Goal: Task Accomplishment & Management: Complete application form

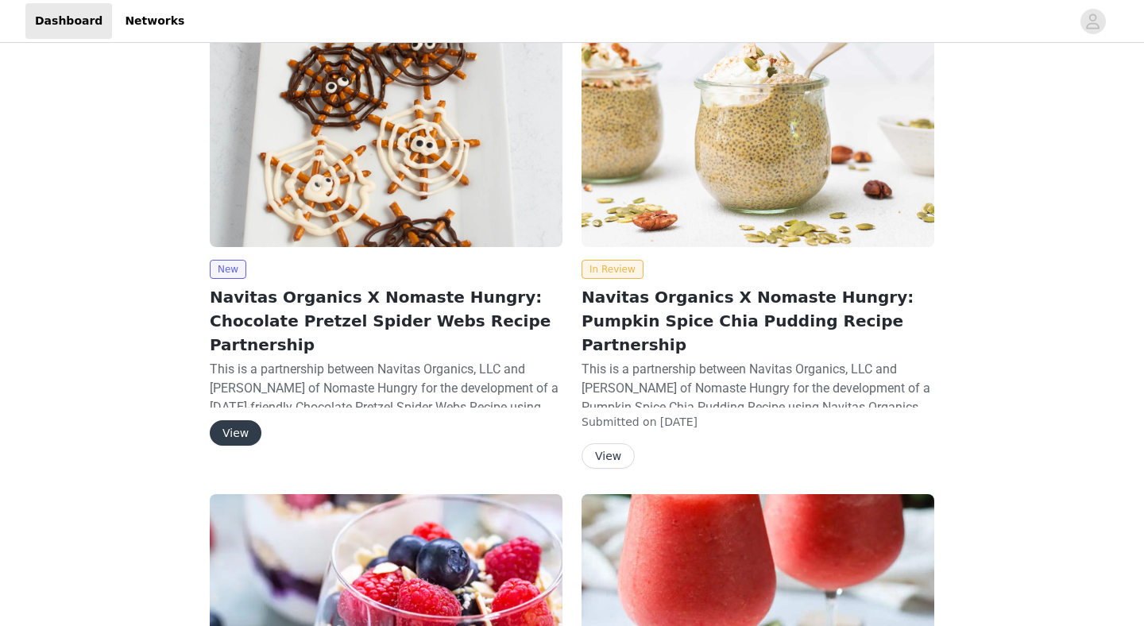
scroll to position [265, 0]
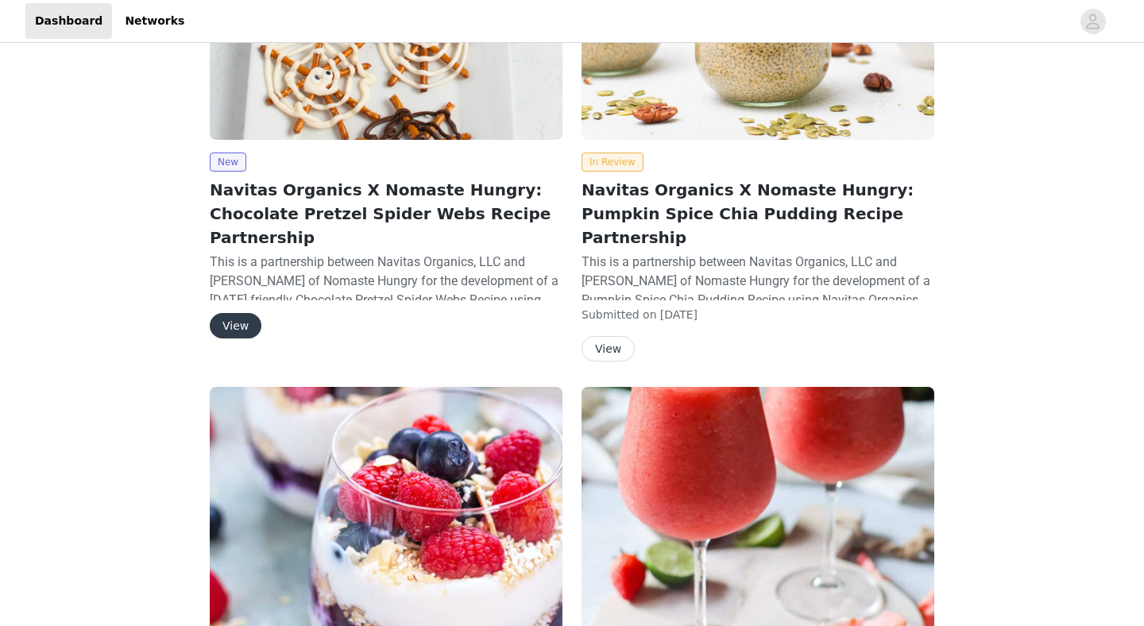
click at [357, 103] on img at bounding box center [386, 7] width 353 height 265
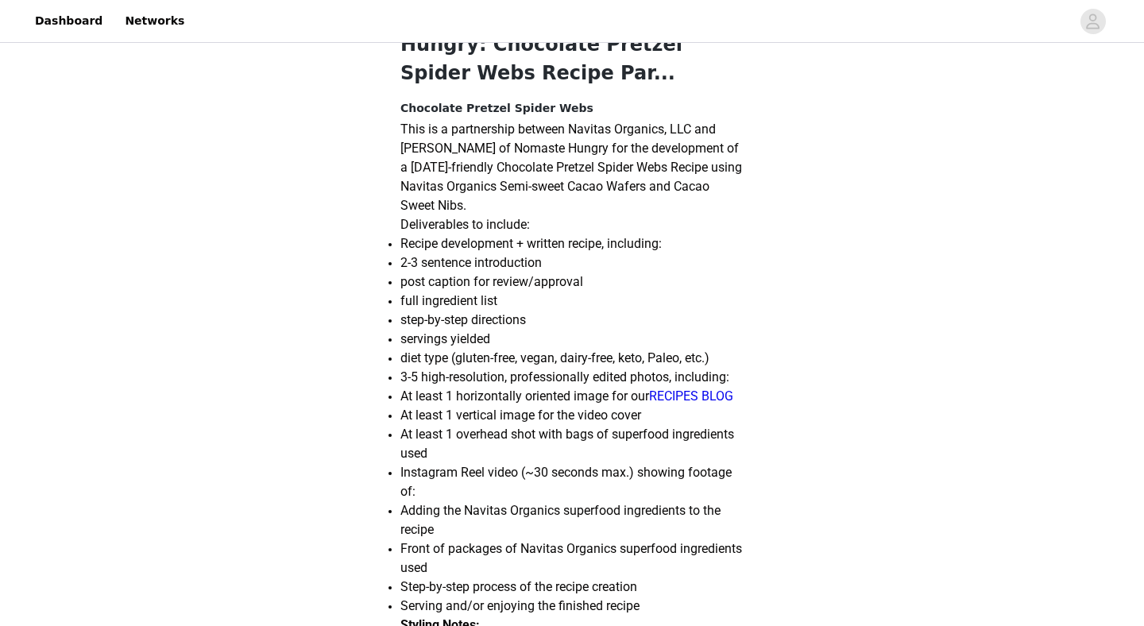
scroll to position [1674, 0]
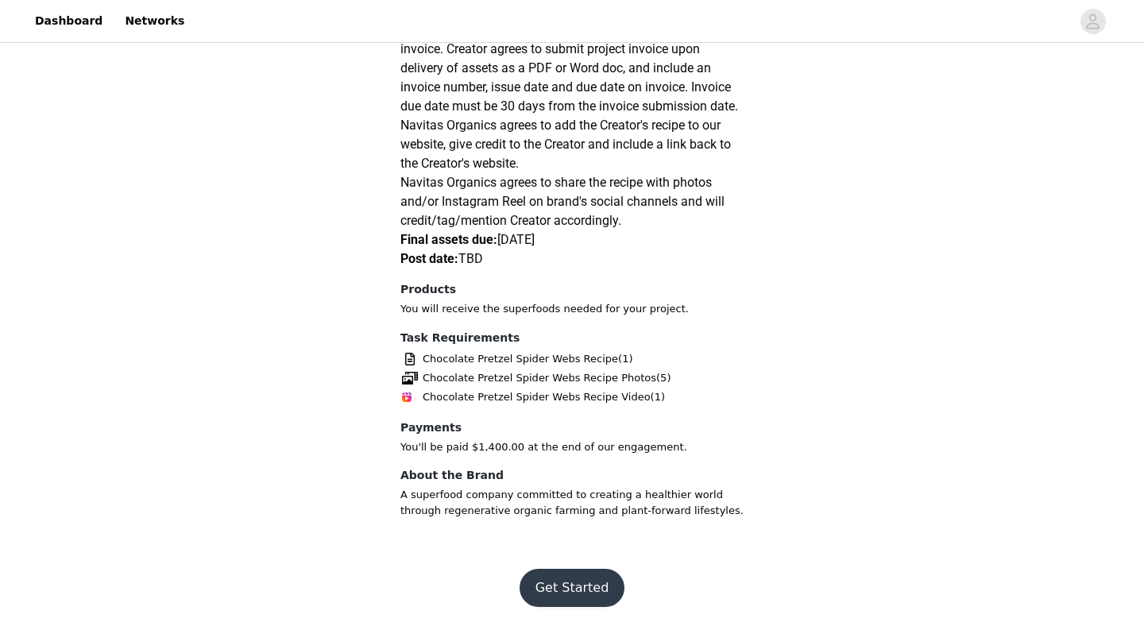
click at [570, 583] on button "Get Started" at bounding box center [573, 588] width 106 height 38
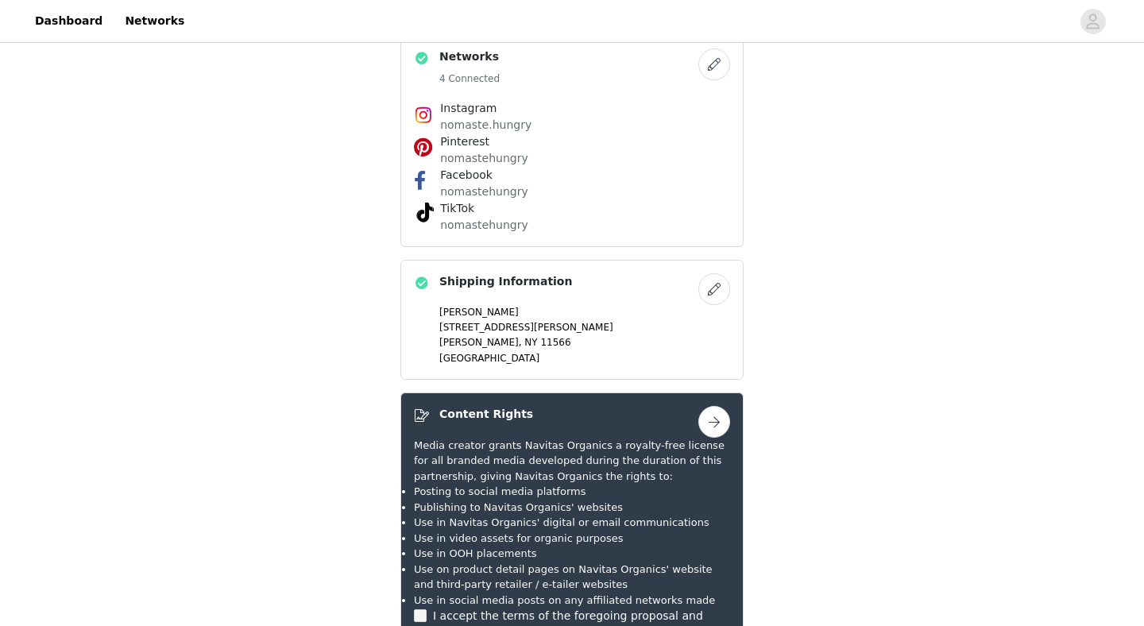
scroll to position [1310, 0]
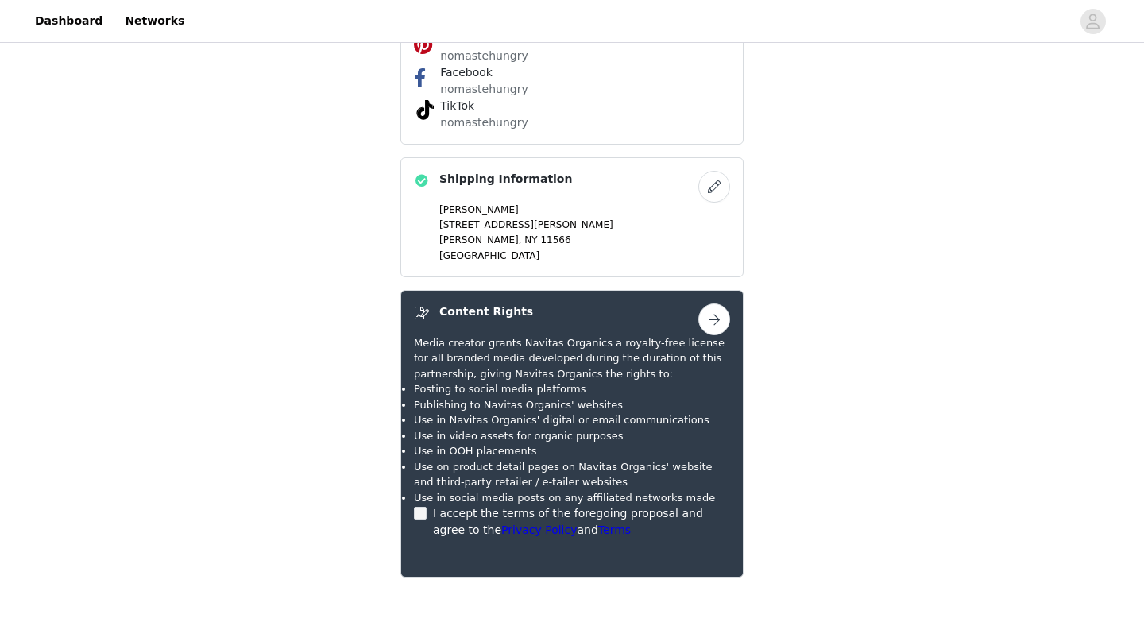
click at [718, 304] on button "button" at bounding box center [715, 320] width 32 height 32
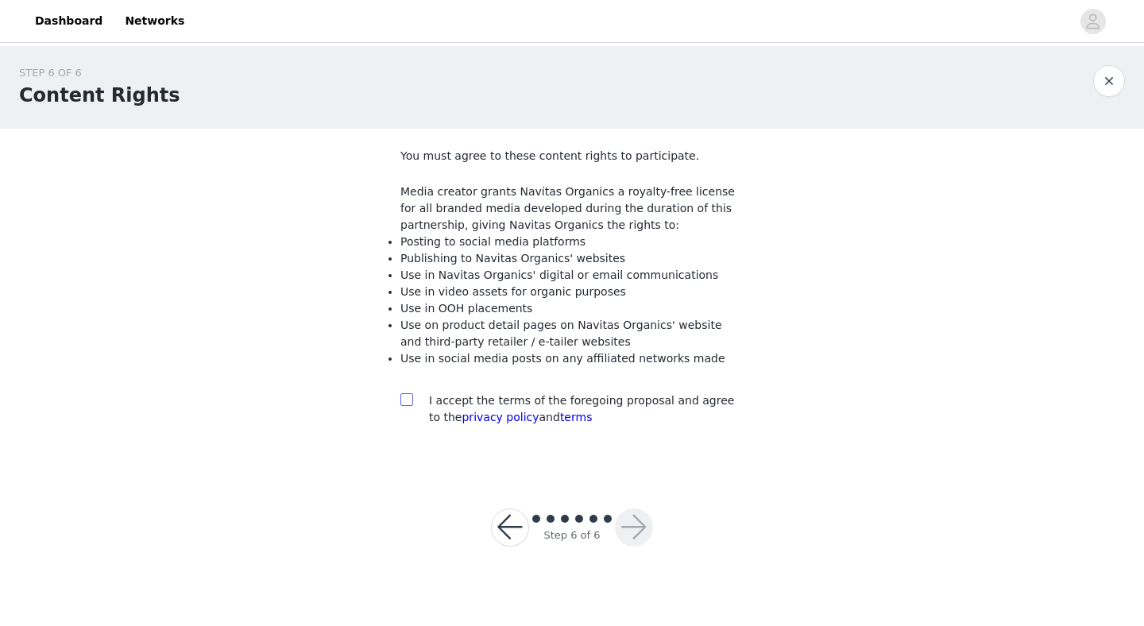
click at [402, 401] on input "checkbox" at bounding box center [406, 398] width 11 height 11
checkbox input "true"
click at [633, 525] on button "button" at bounding box center [634, 528] width 38 height 38
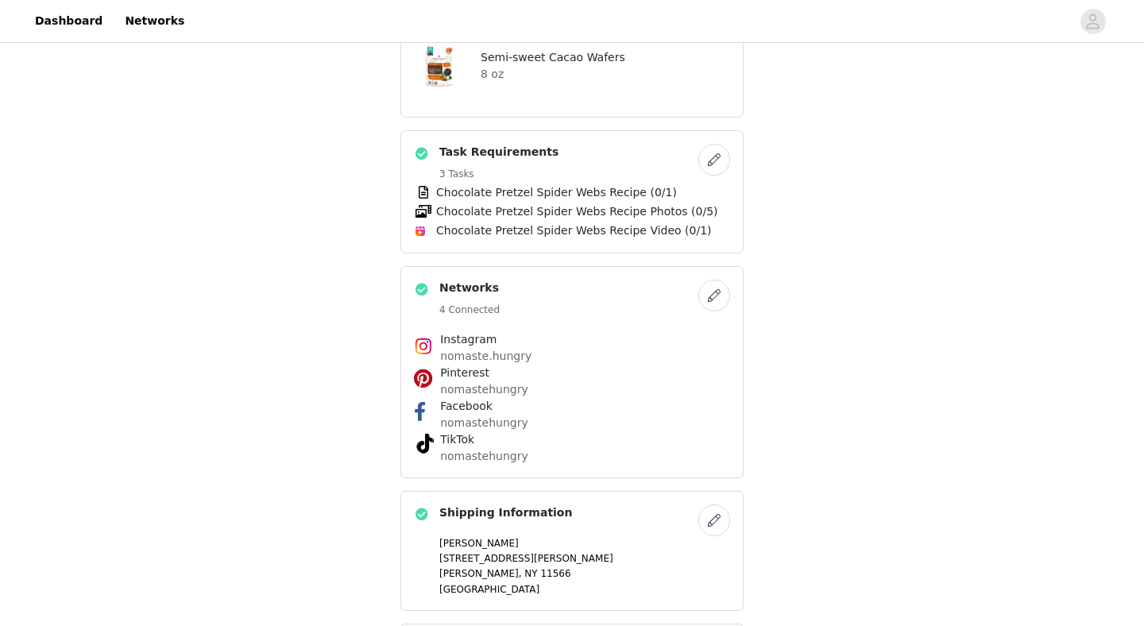
scroll to position [1367, 0]
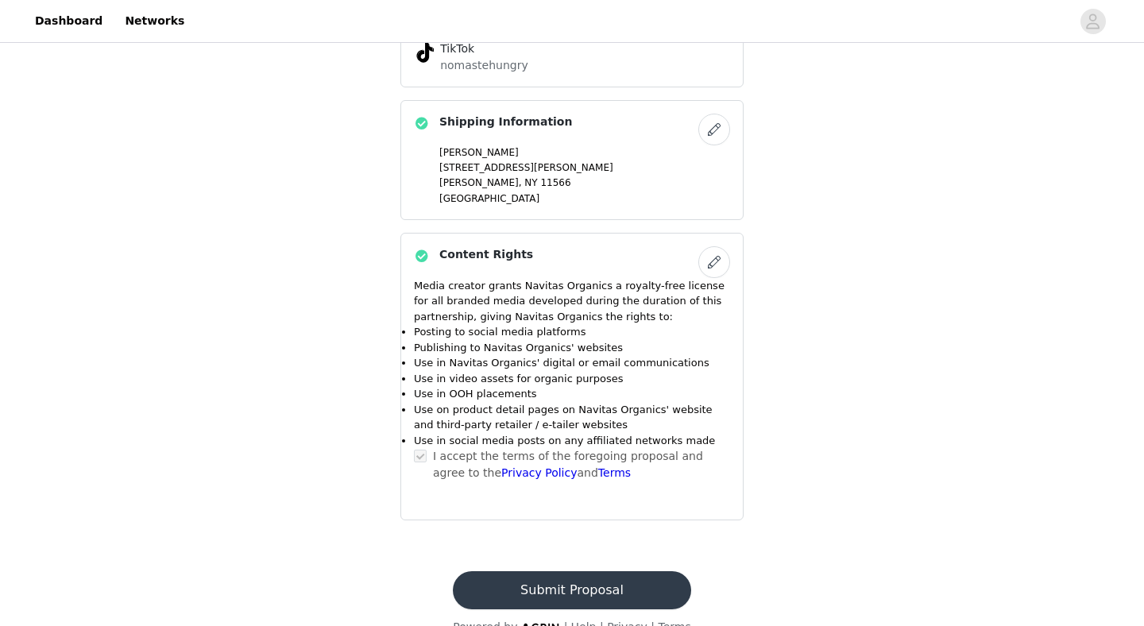
click at [606, 571] on button "Submit Proposal" at bounding box center [572, 590] width 238 height 38
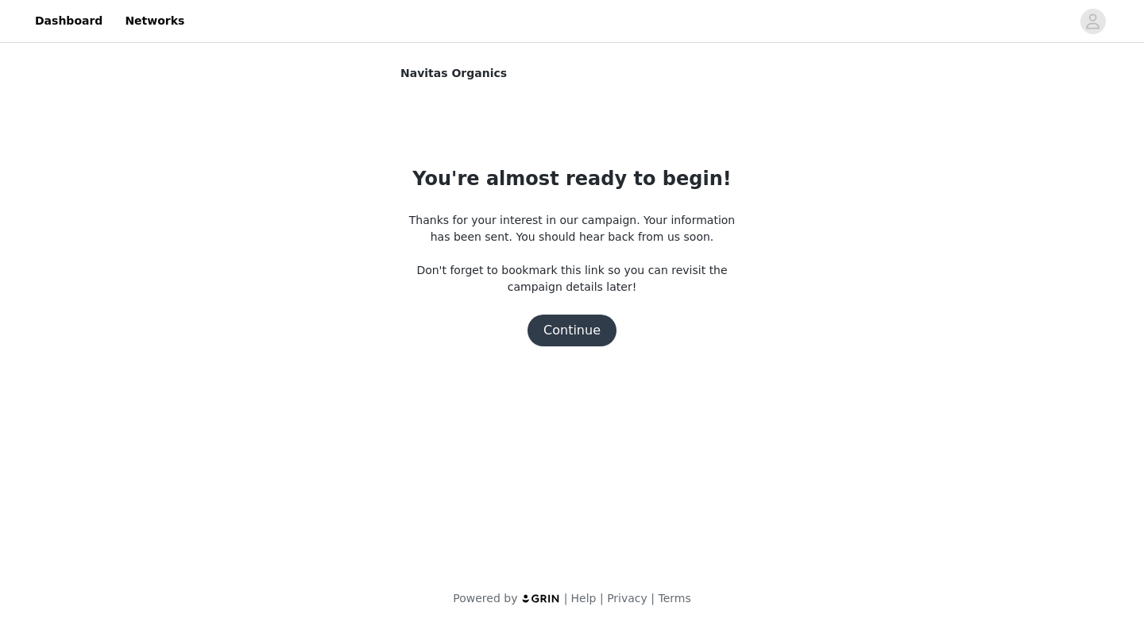
click at [571, 345] on button "Continue" at bounding box center [572, 331] width 89 height 32
